Goal: Navigation & Orientation: Find specific page/section

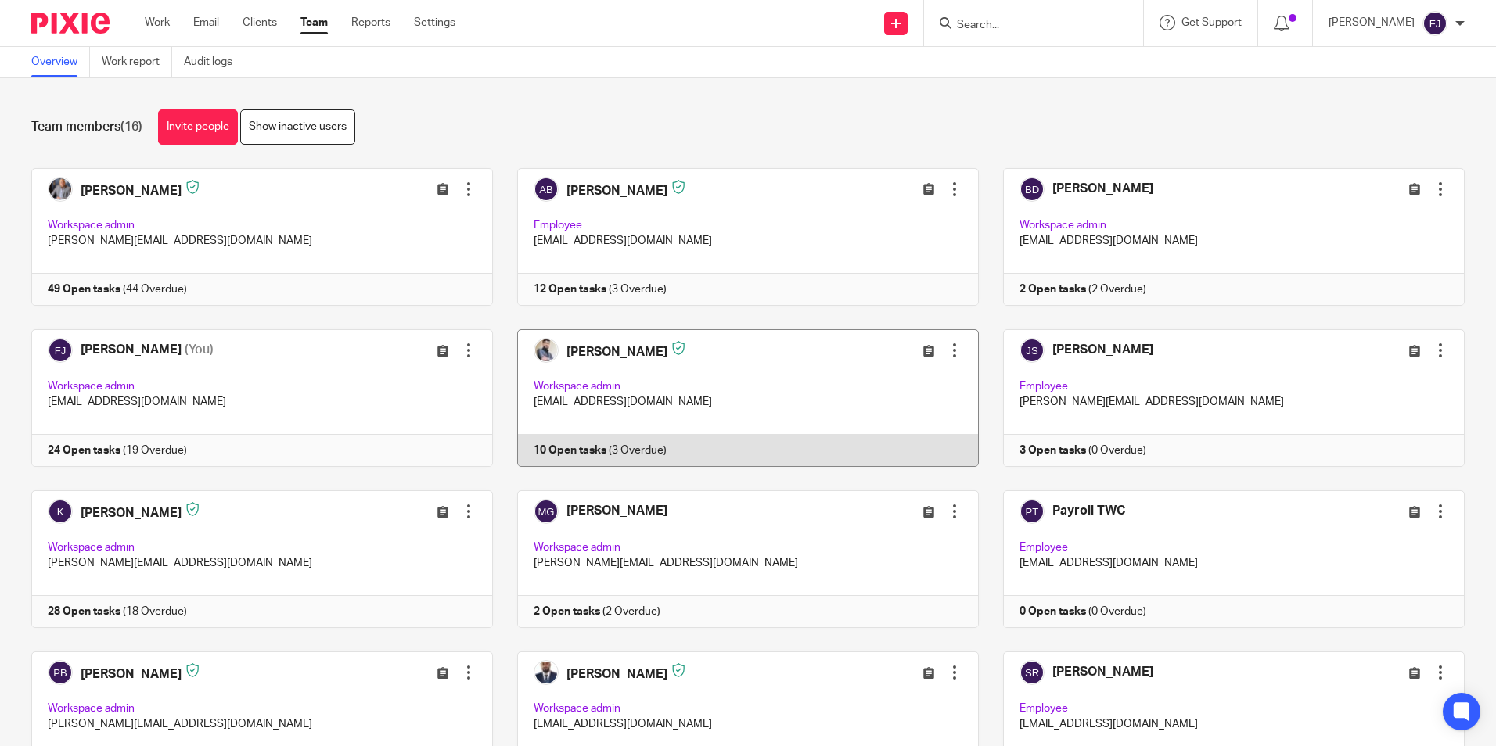
click at [573, 355] on link at bounding box center [736, 398] width 486 height 138
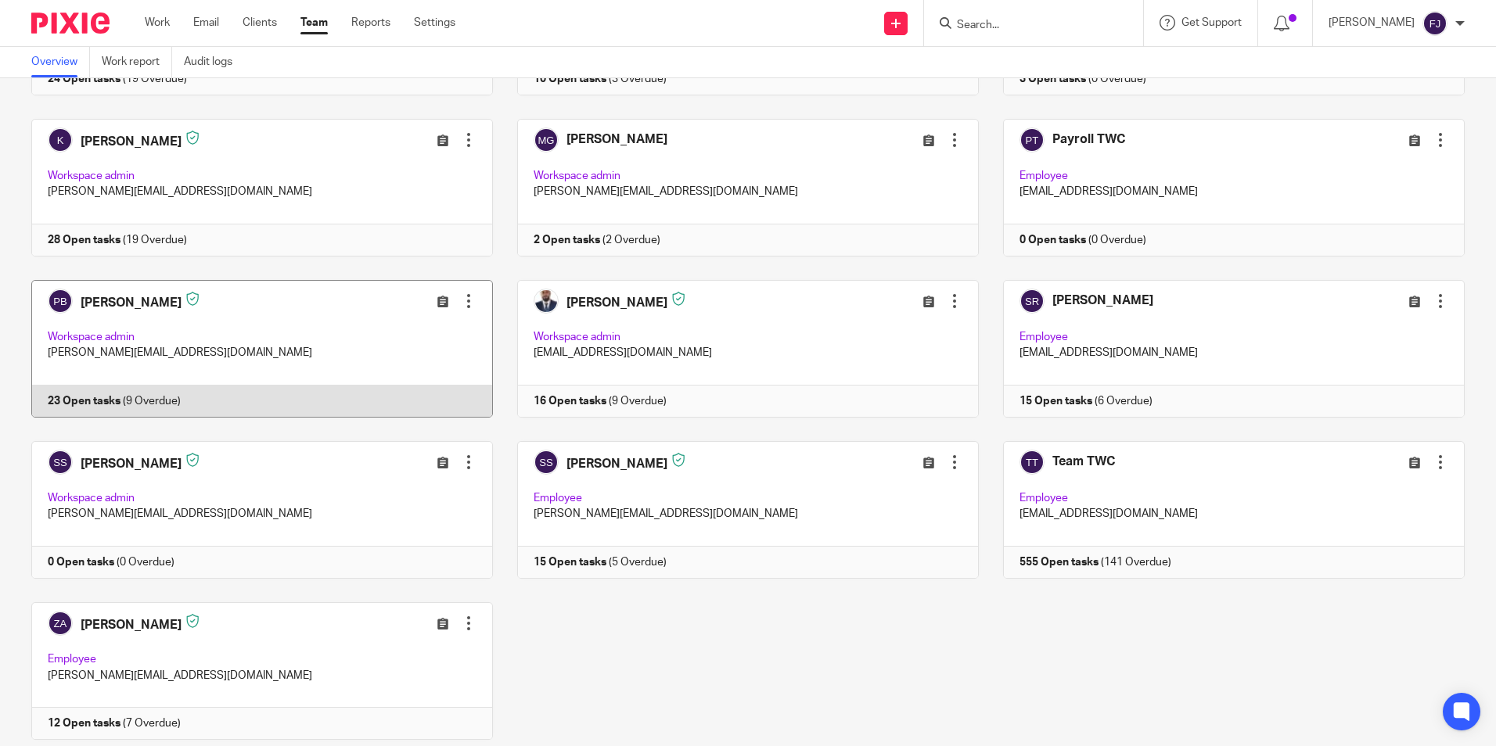
scroll to position [391, 0]
